Goal: Check status

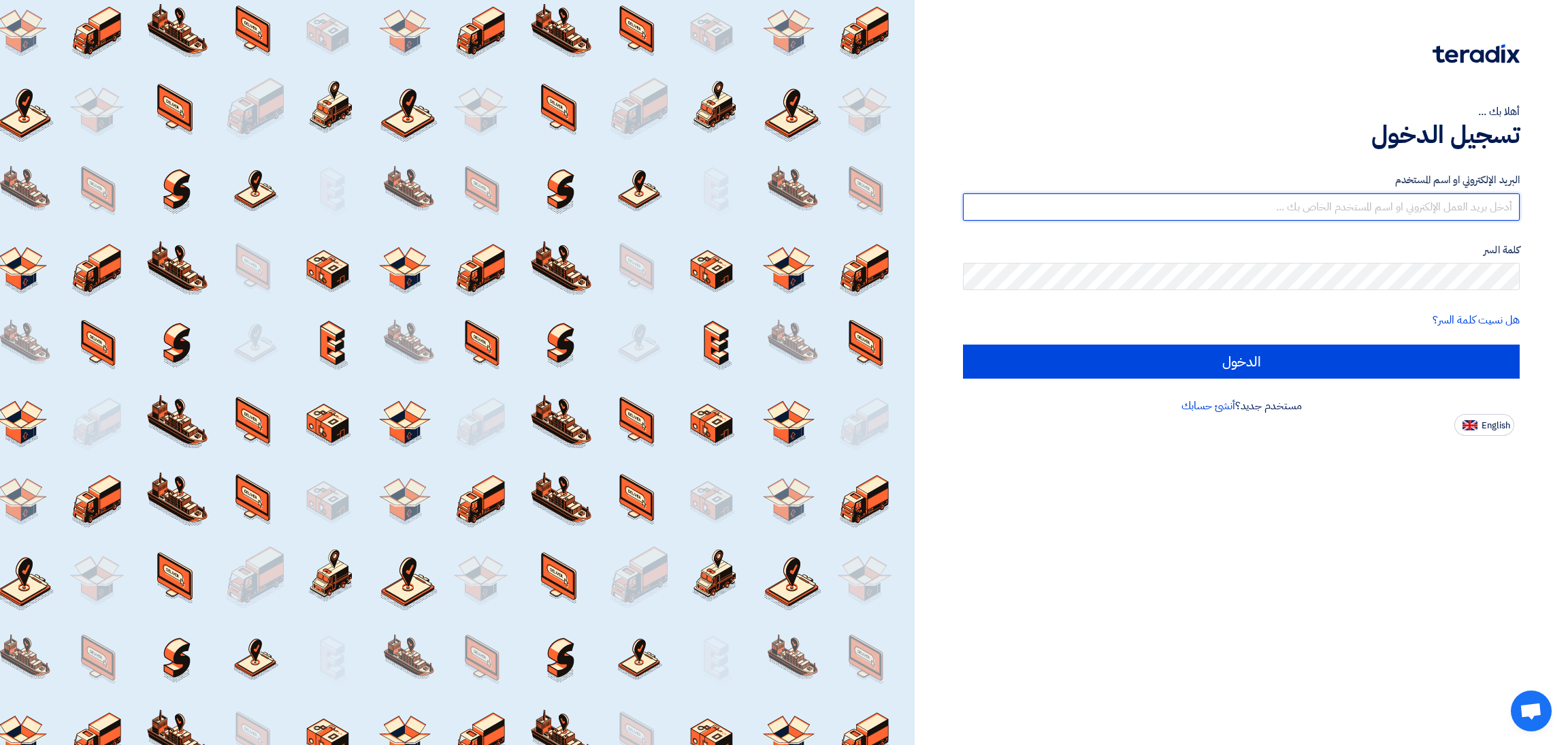
click at [1448, 207] on input "text" at bounding box center [1241, 207] width 557 height 27
type input "[EMAIL_ADDRESS][DOMAIN_NAME]"
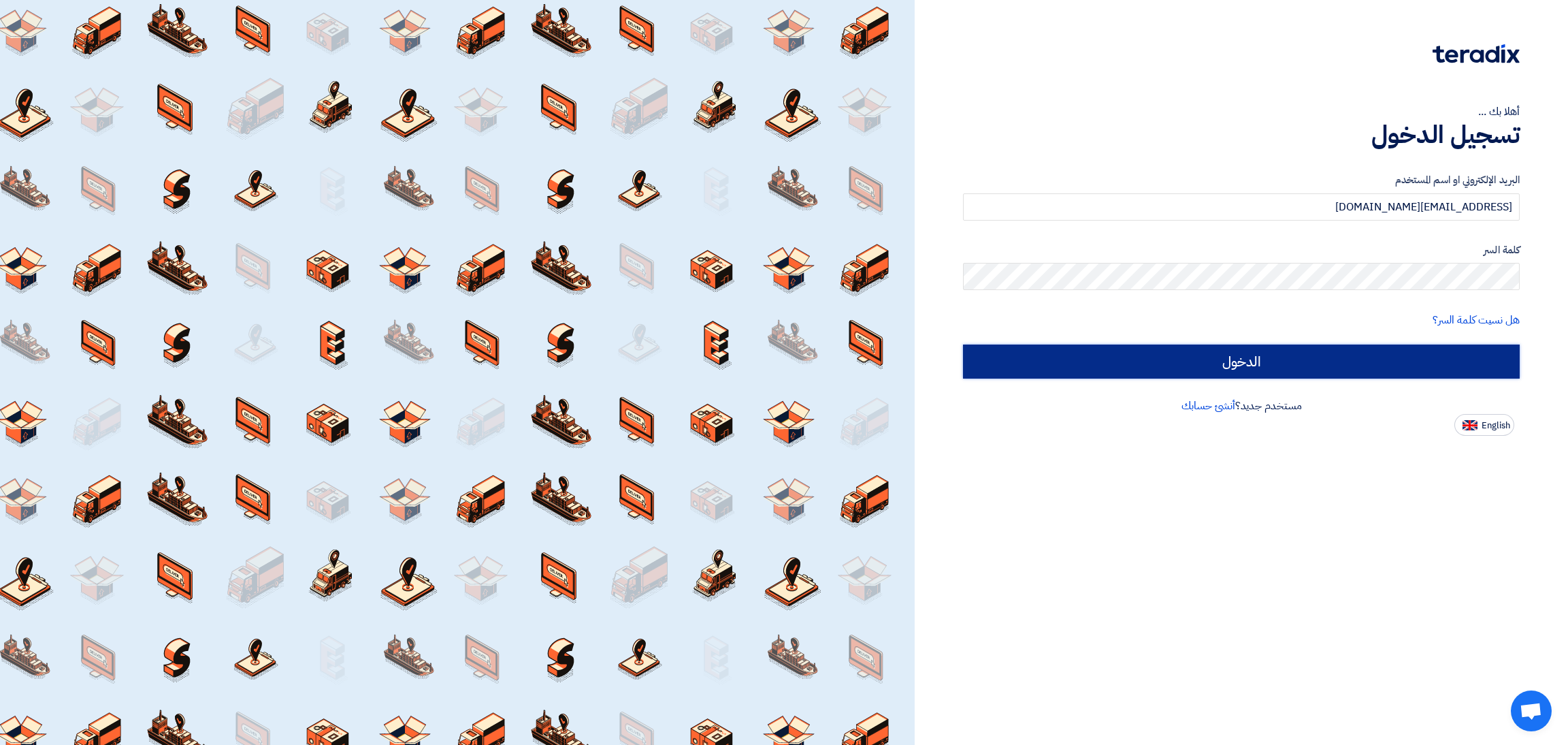
click at [1423, 369] on input "الدخول" at bounding box center [1241, 362] width 557 height 34
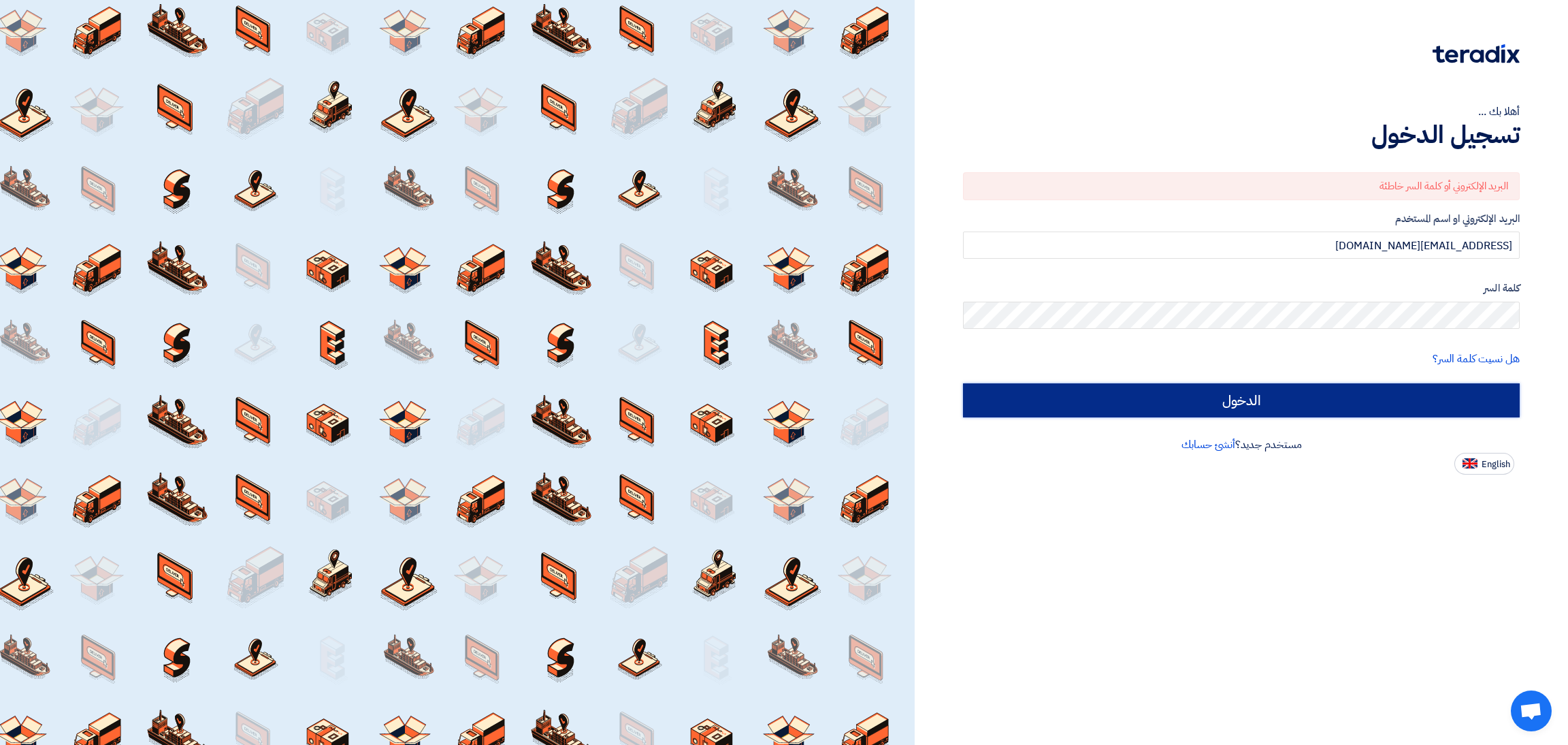
click at [1386, 405] on input "الدخول" at bounding box center [1241, 401] width 557 height 34
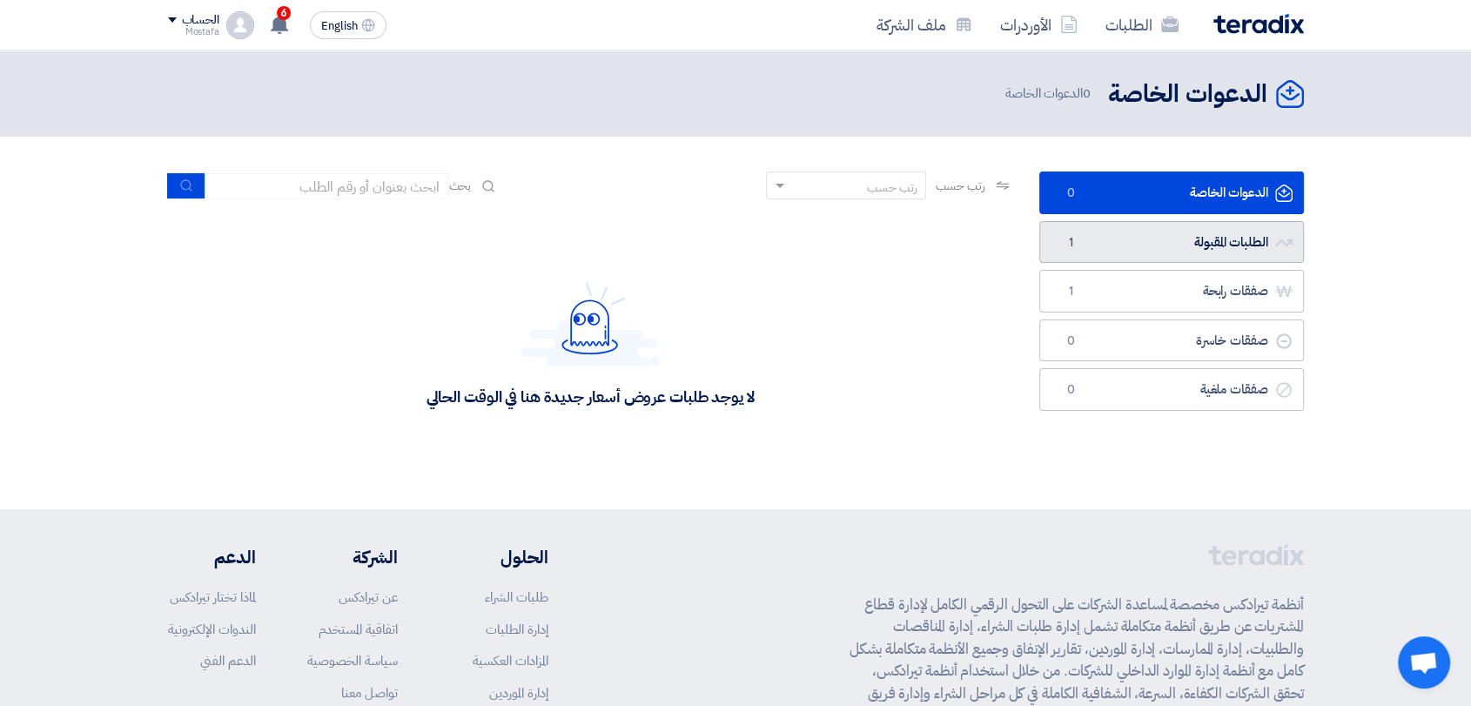
click at [1153, 245] on link "الطلبات المقبولة الطلبات المقبولة 1" at bounding box center [1171, 242] width 265 height 43
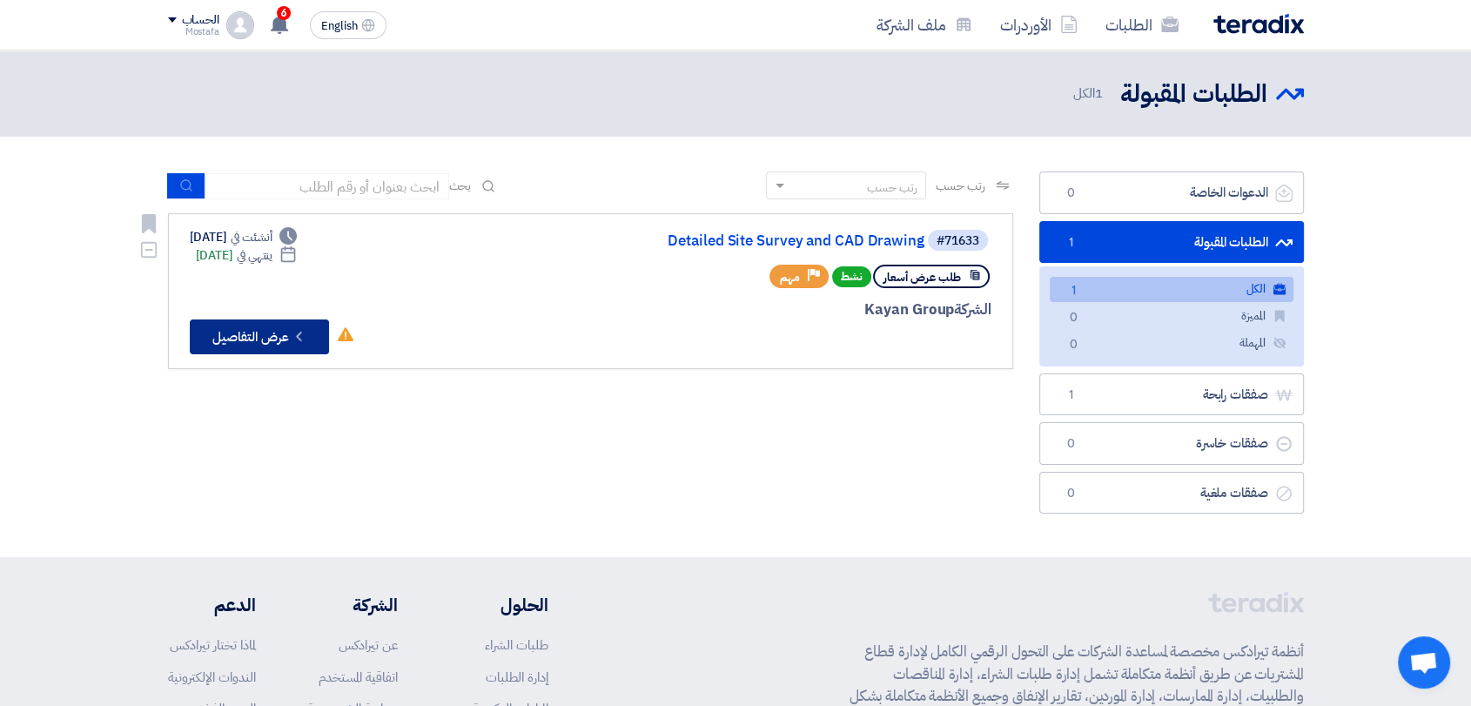
click at [242, 338] on button "Check details عرض التفاصيل" at bounding box center [259, 336] width 139 height 35
